Goal: Transaction & Acquisition: Purchase product/service

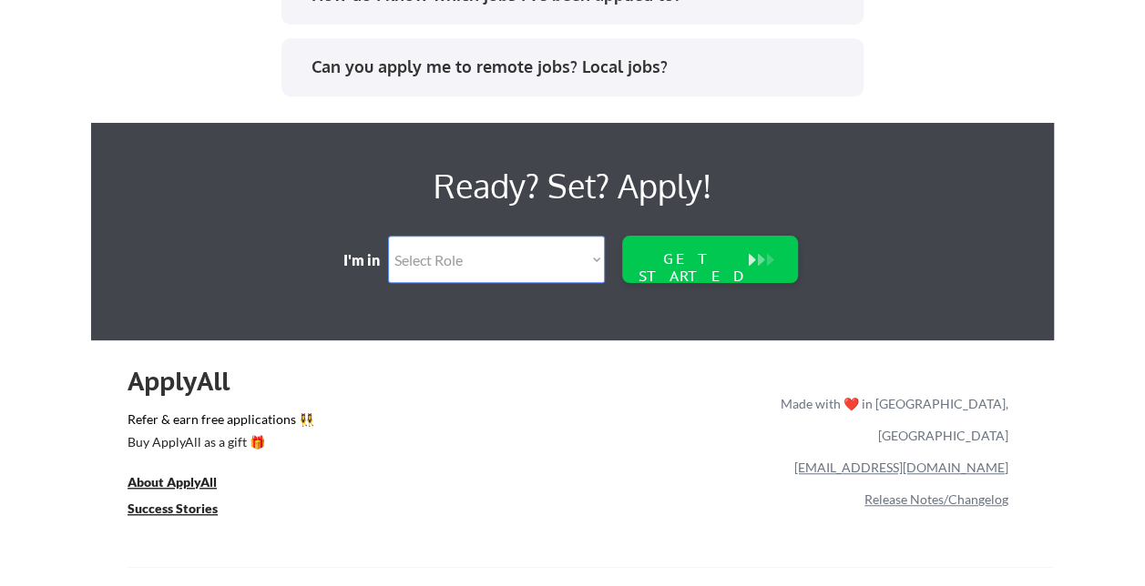
scroll to position [3967, 0]
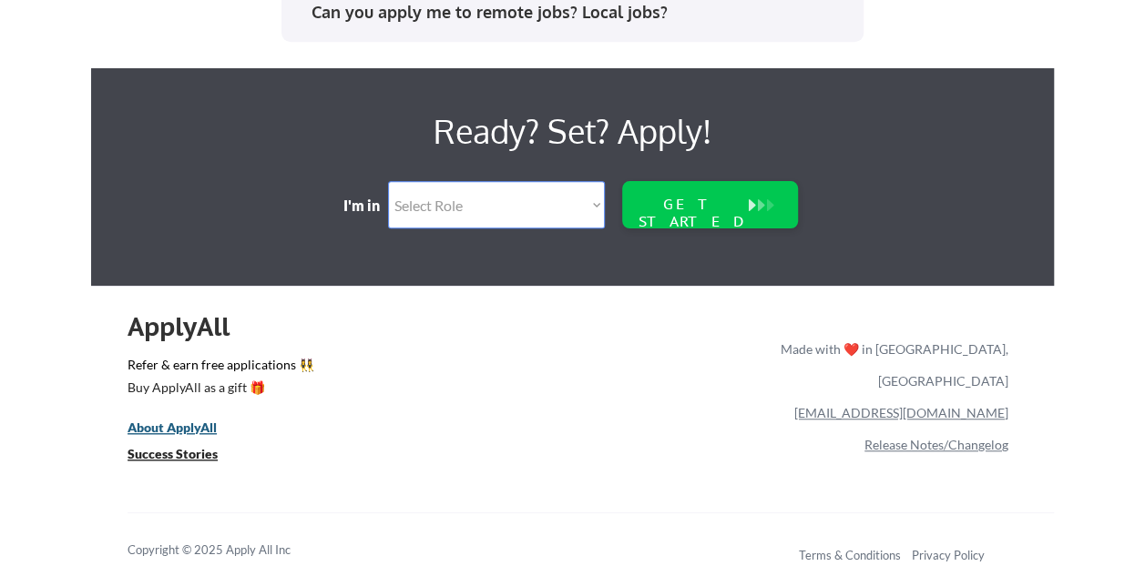
click at [177, 430] on u "About ApplyAll" at bounding box center [171, 427] width 89 height 15
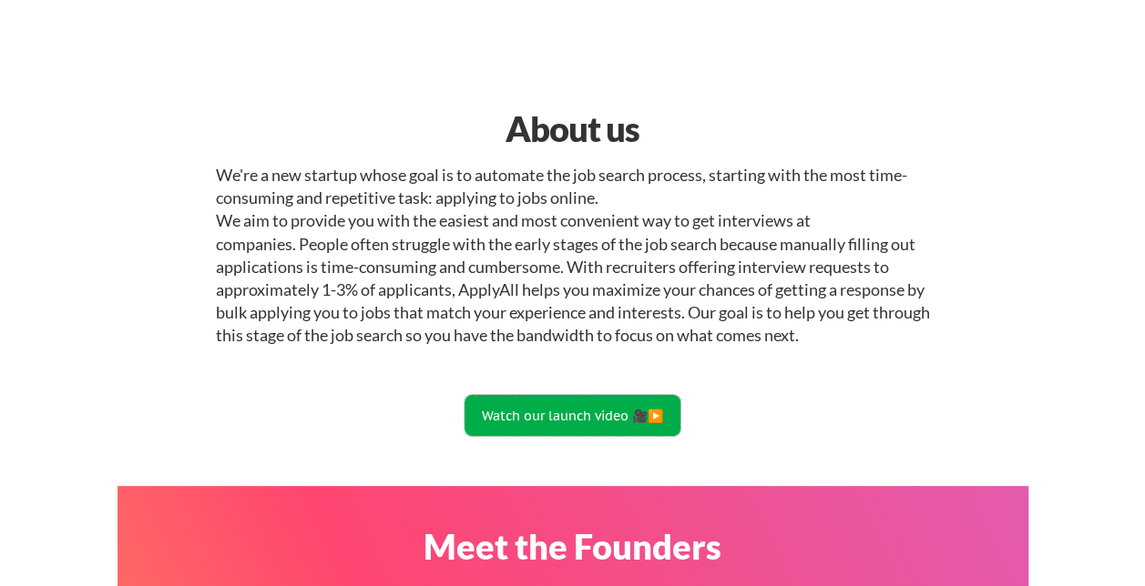
click at [590, 401] on button "Watch our launch video 🎥▶️" at bounding box center [572, 415] width 216 height 41
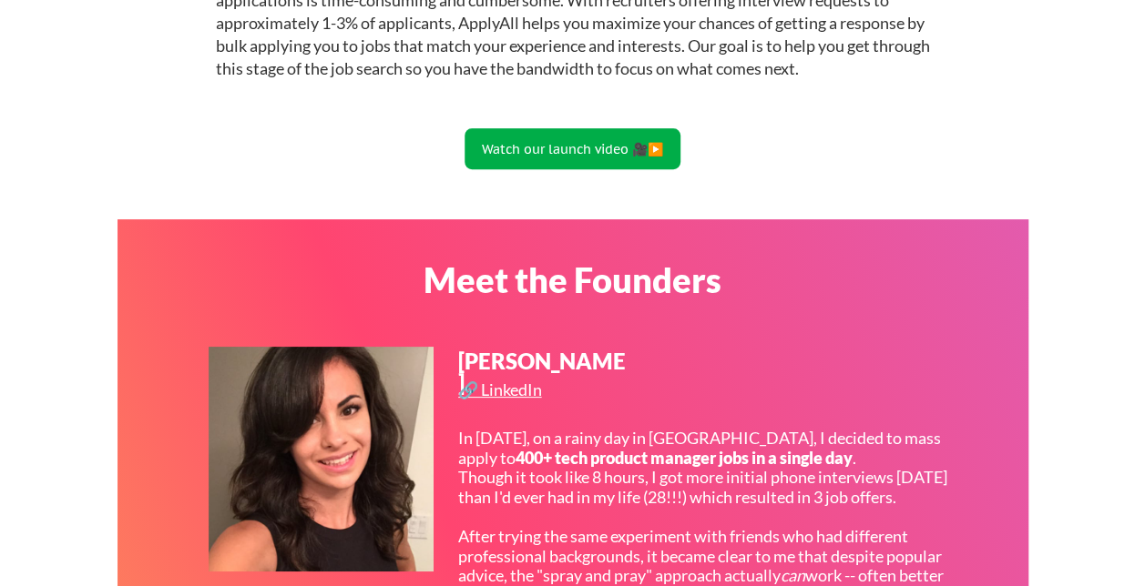
scroll to position [269, 0]
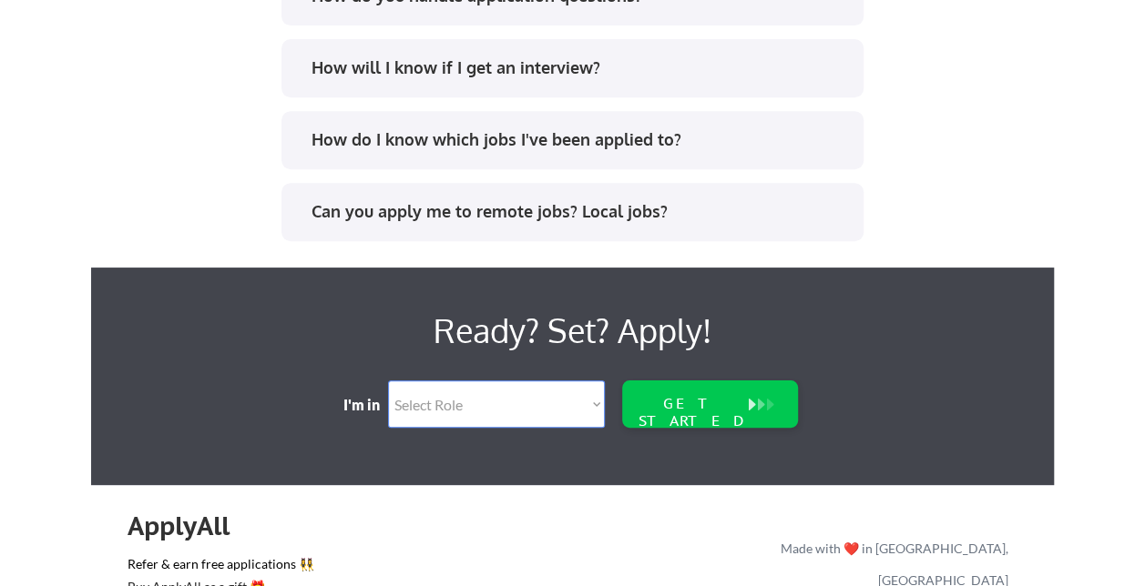
scroll to position [3967, 0]
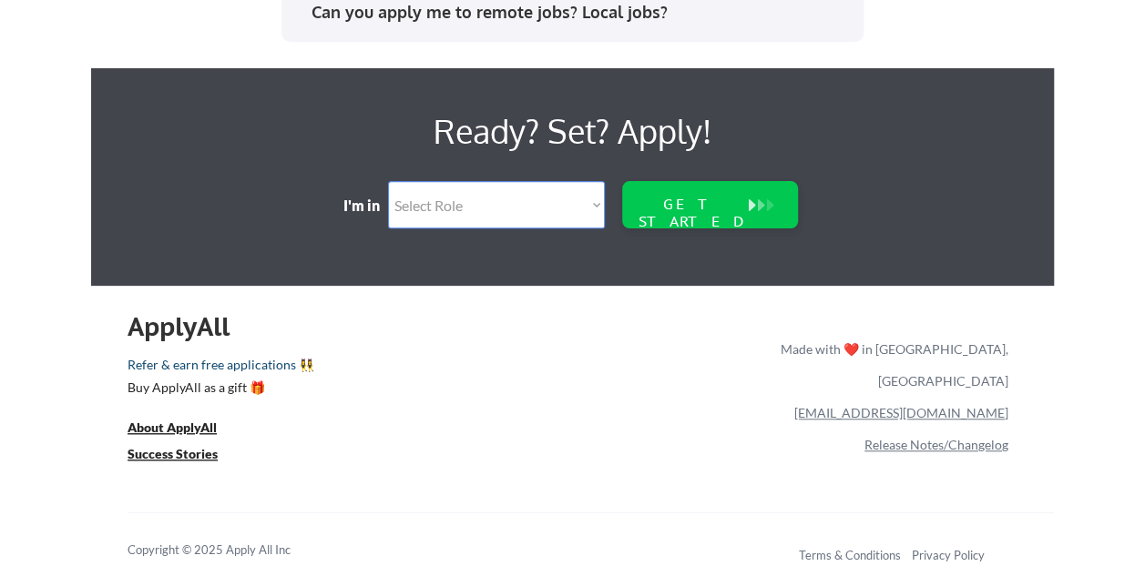
click at [239, 368] on link "Refer & earn free applications 👯‍♀️" at bounding box center [263, 368] width 272 height 19
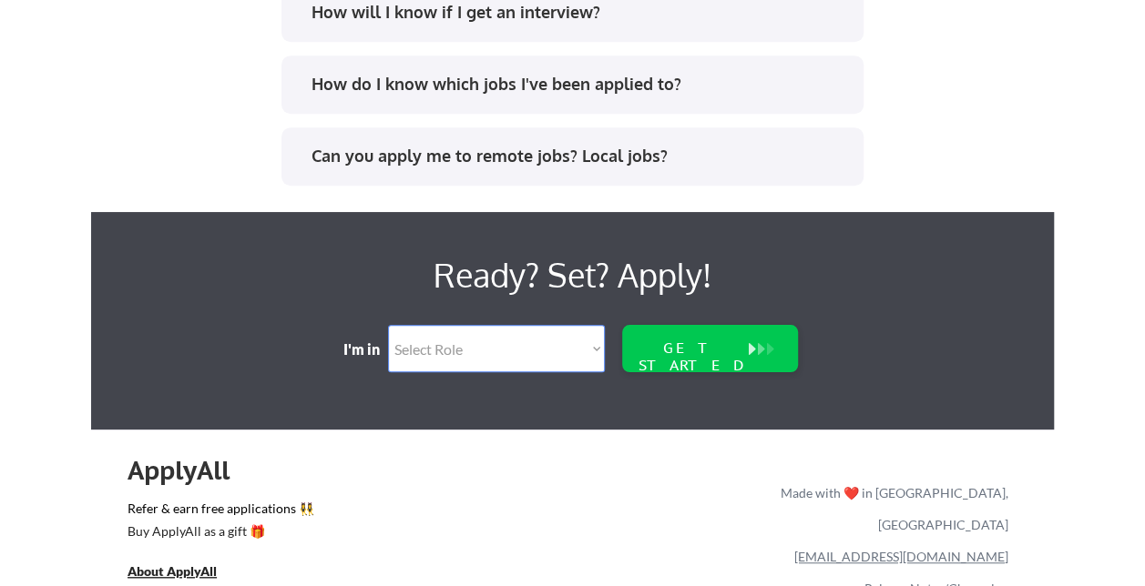
scroll to position [3967, 0]
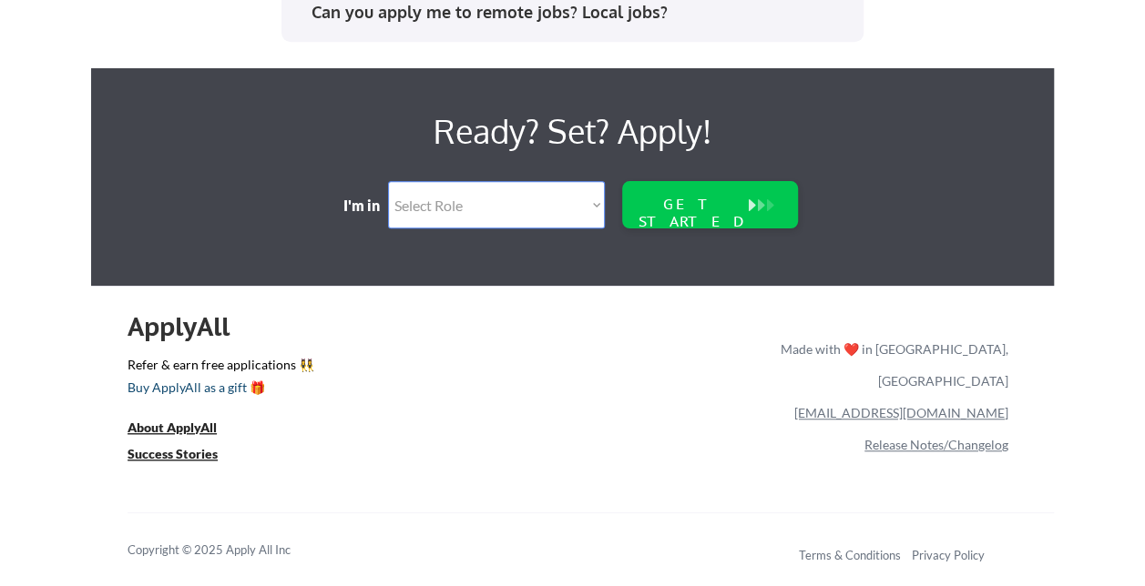
click at [193, 390] on div "Buy ApplyAll as a gift 🎁" at bounding box center [218, 388] width 182 height 13
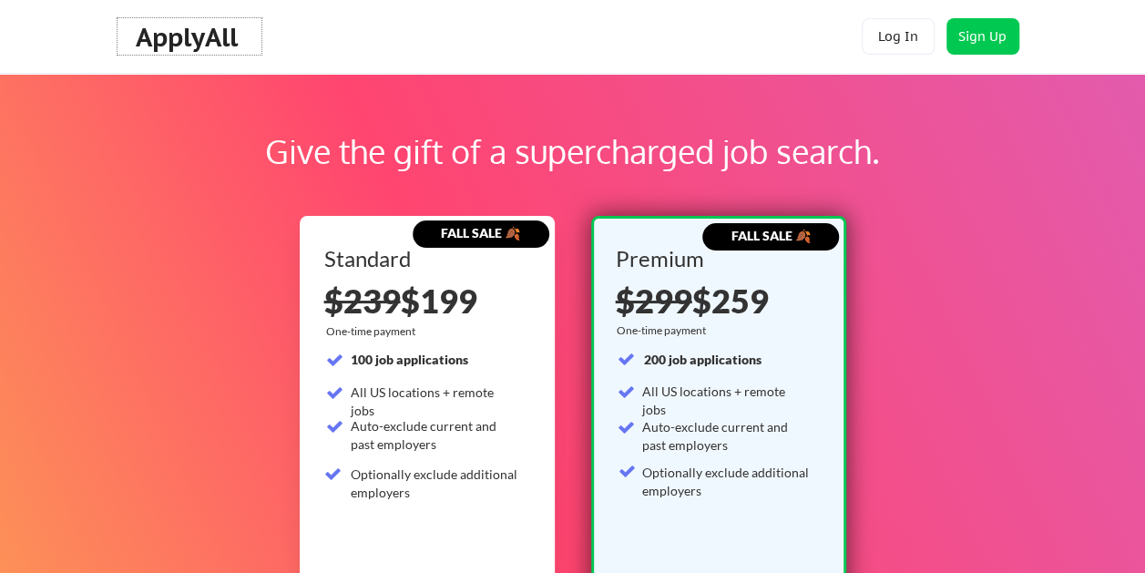
click at [192, 39] on div "ApplyAll" at bounding box center [189, 37] width 107 height 31
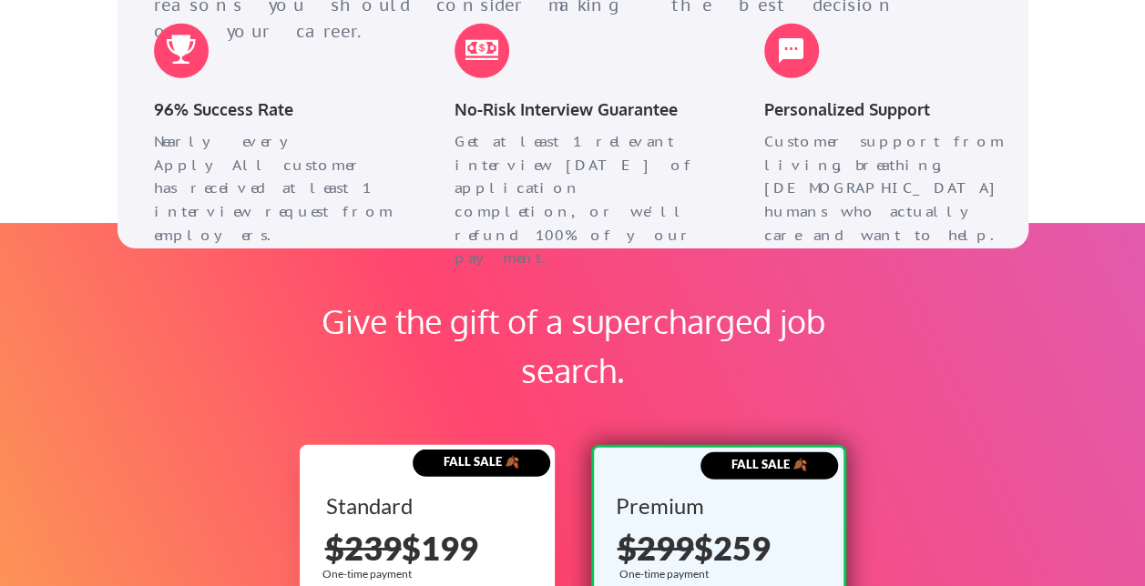
scroll to position [2492, 0]
